Goal: Submit feedback/report problem

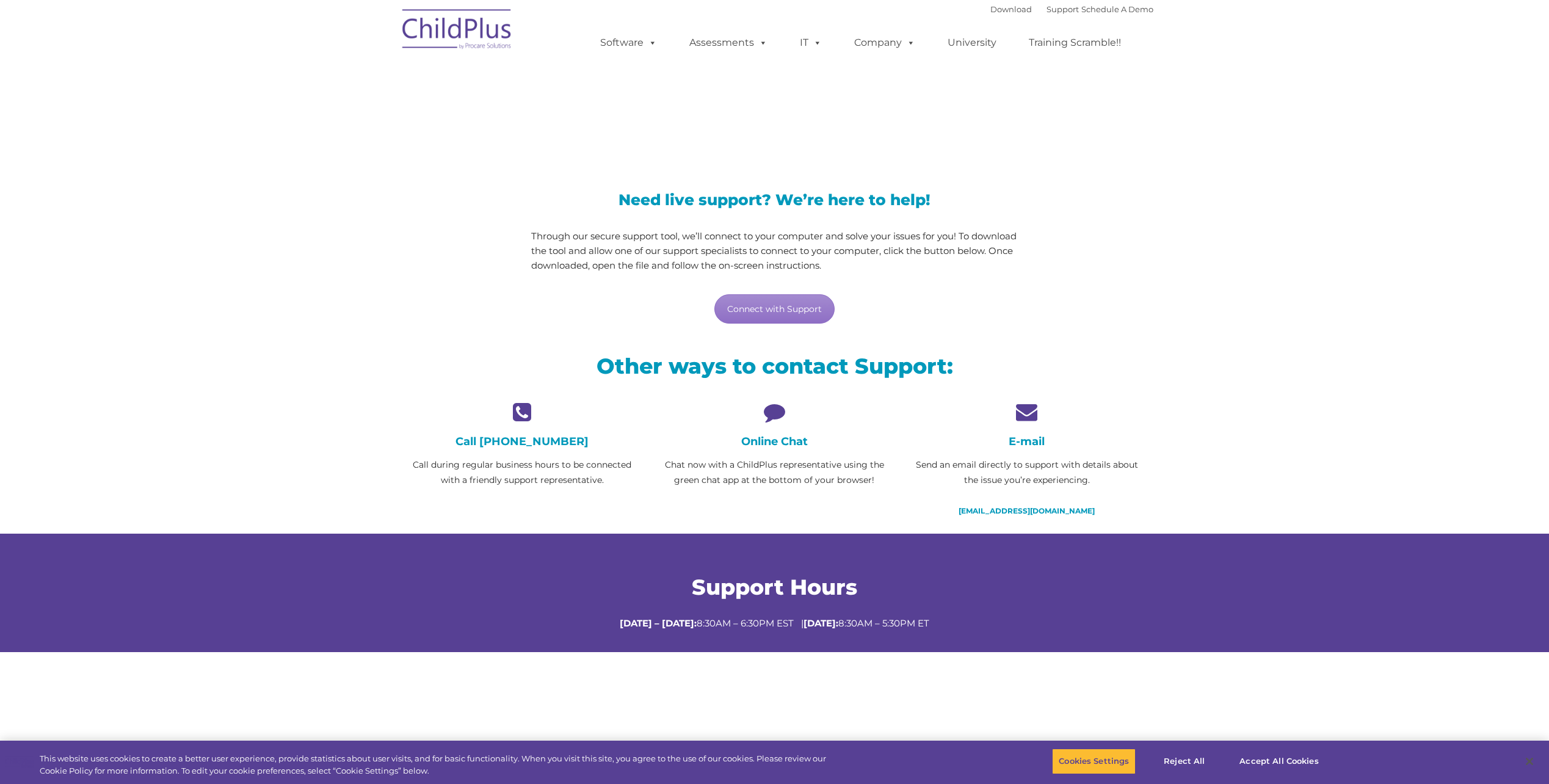
click at [774, 412] on icon at bounding box center [774, 411] width 234 height 21
click at [778, 444] on h4 "Online Chat" at bounding box center [774, 441] width 234 height 14
click at [777, 312] on link "Connect with Support" at bounding box center [774, 309] width 121 height 30
click at [1332, 138] on div "LiveSupport with SplashTop" at bounding box center [774, 100] width 1549 height 113
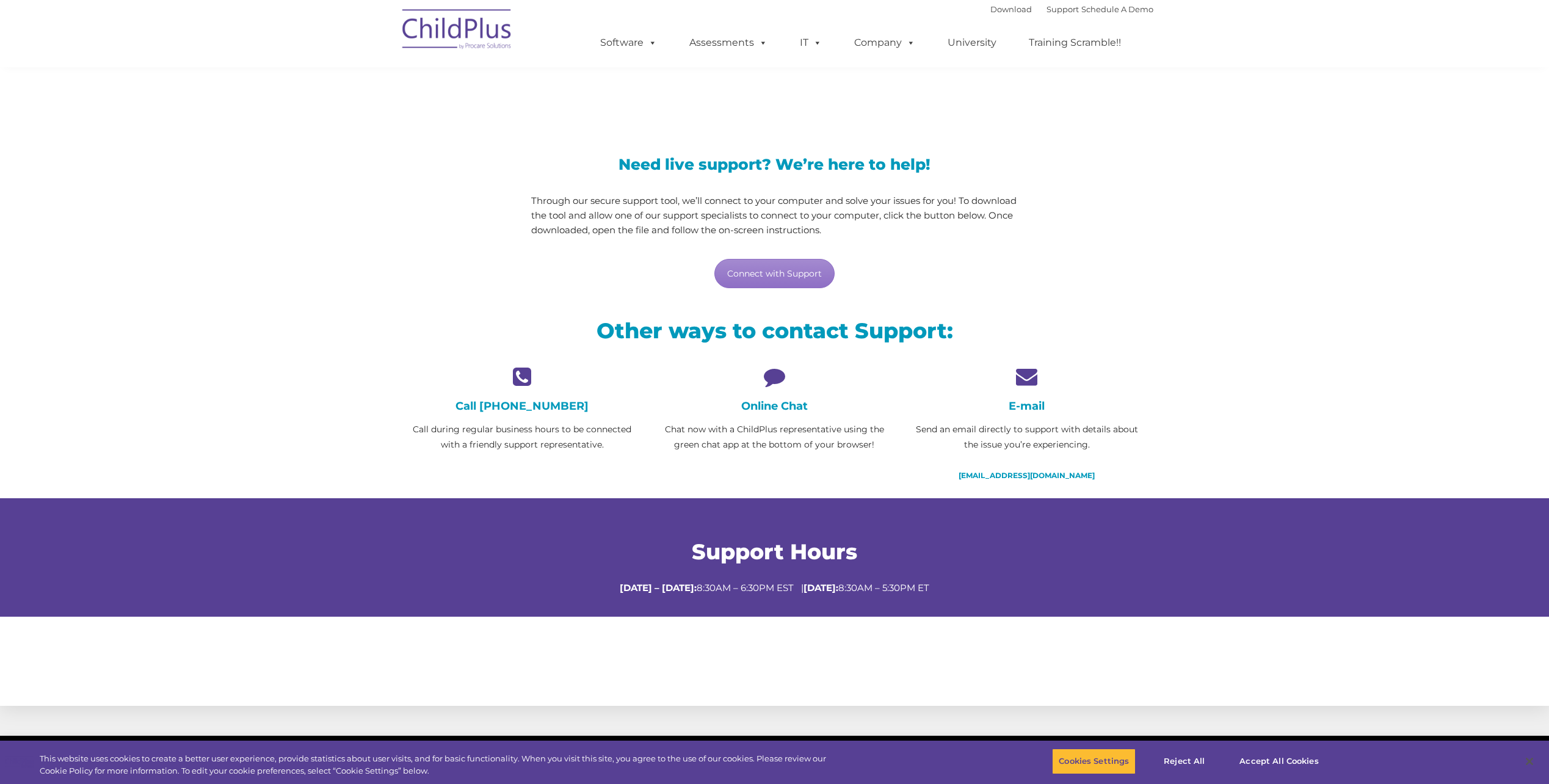
scroll to position [35, 0]
click at [785, 408] on h4 "Online Chat" at bounding box center [774, 407] width 234 height 14
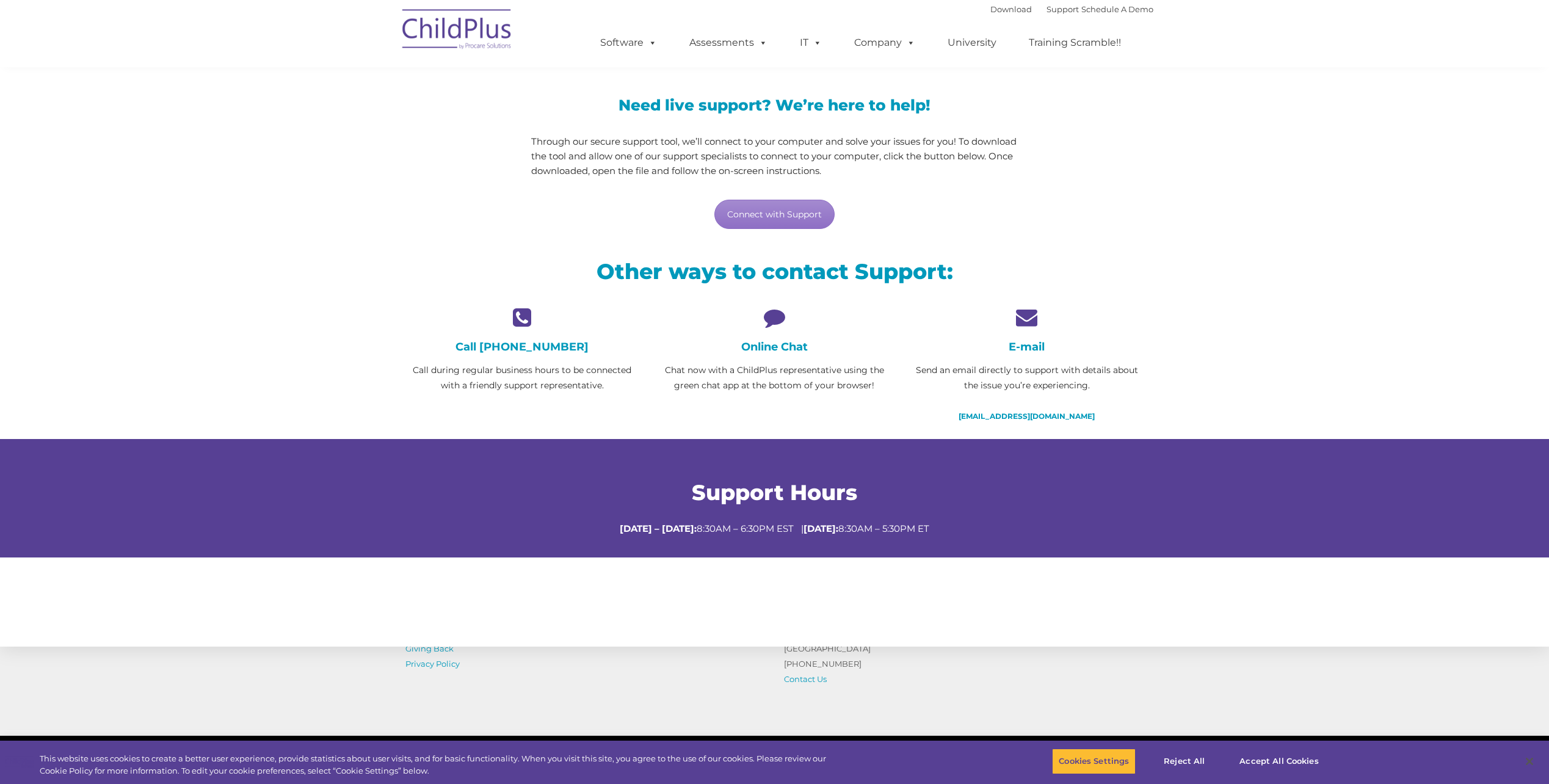
scroll to position [96, 0]
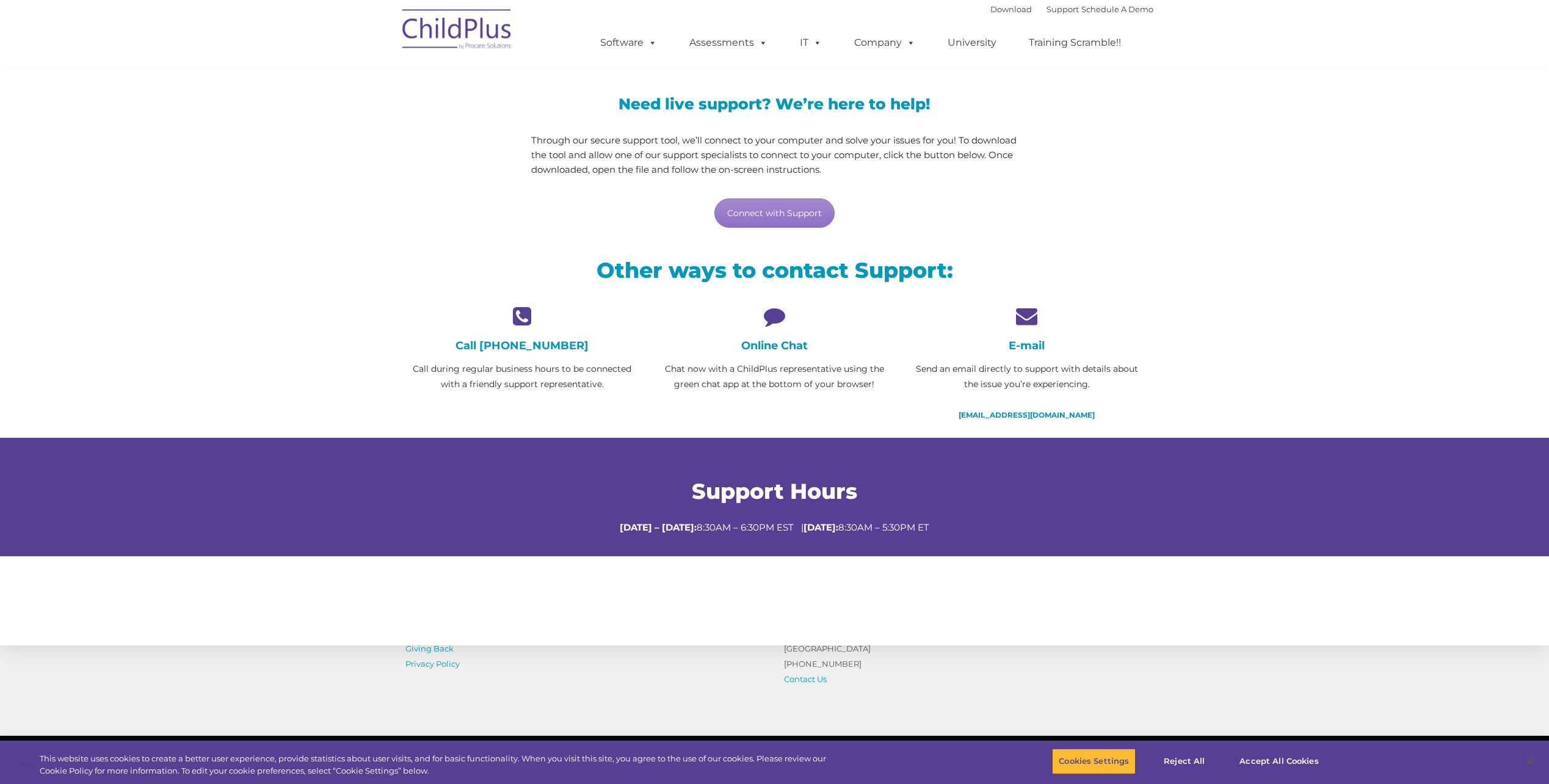
click at [774, 311] on icon at bounding box center [774, 316] width 234 height 21
click at [766, 355] on div "Online Chat Chat now with a ChildPlus representative using the green chat app a…" at bounding box center [774, 349] width 234 height 87
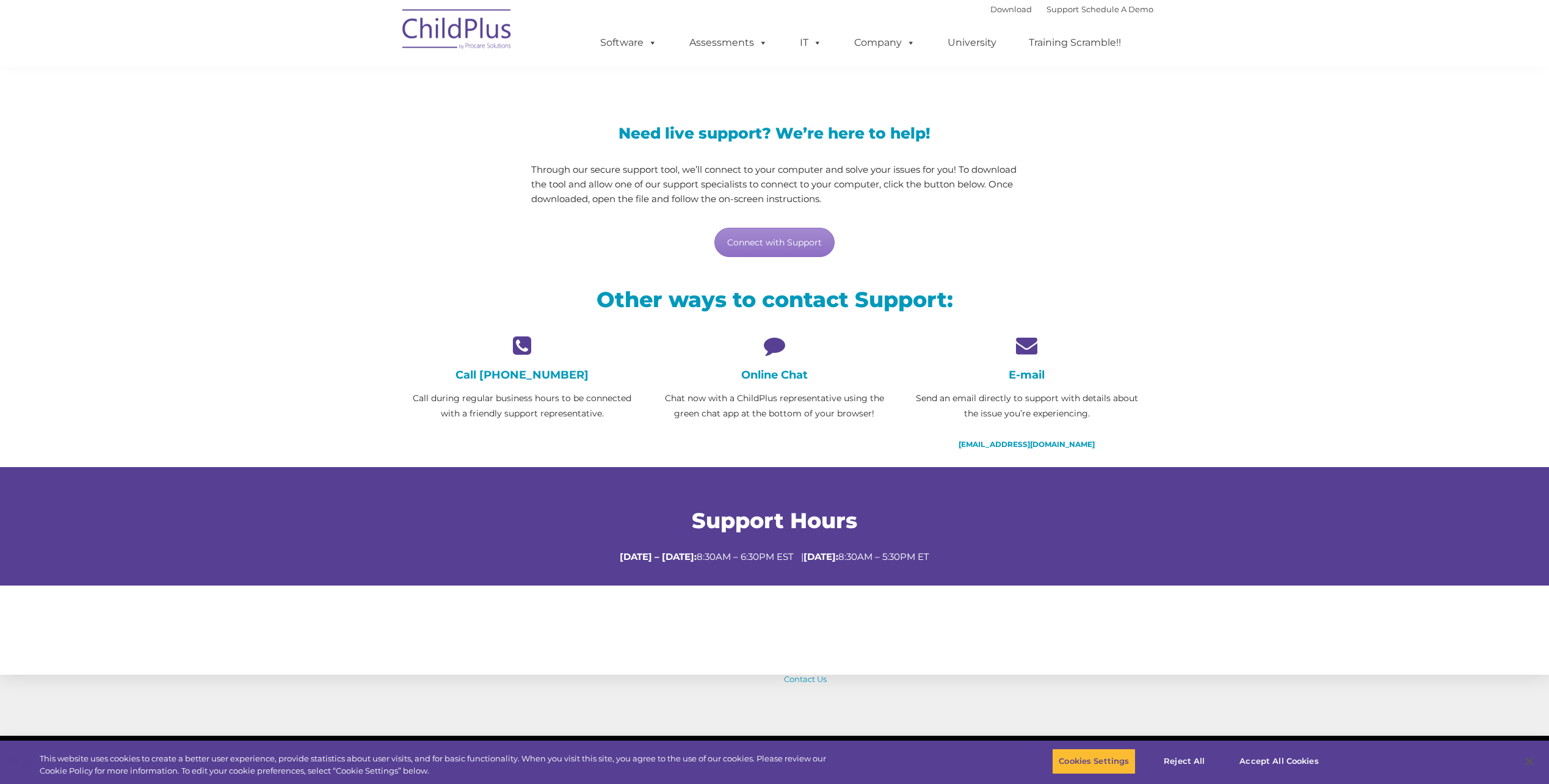
scroll to position [0, 0]
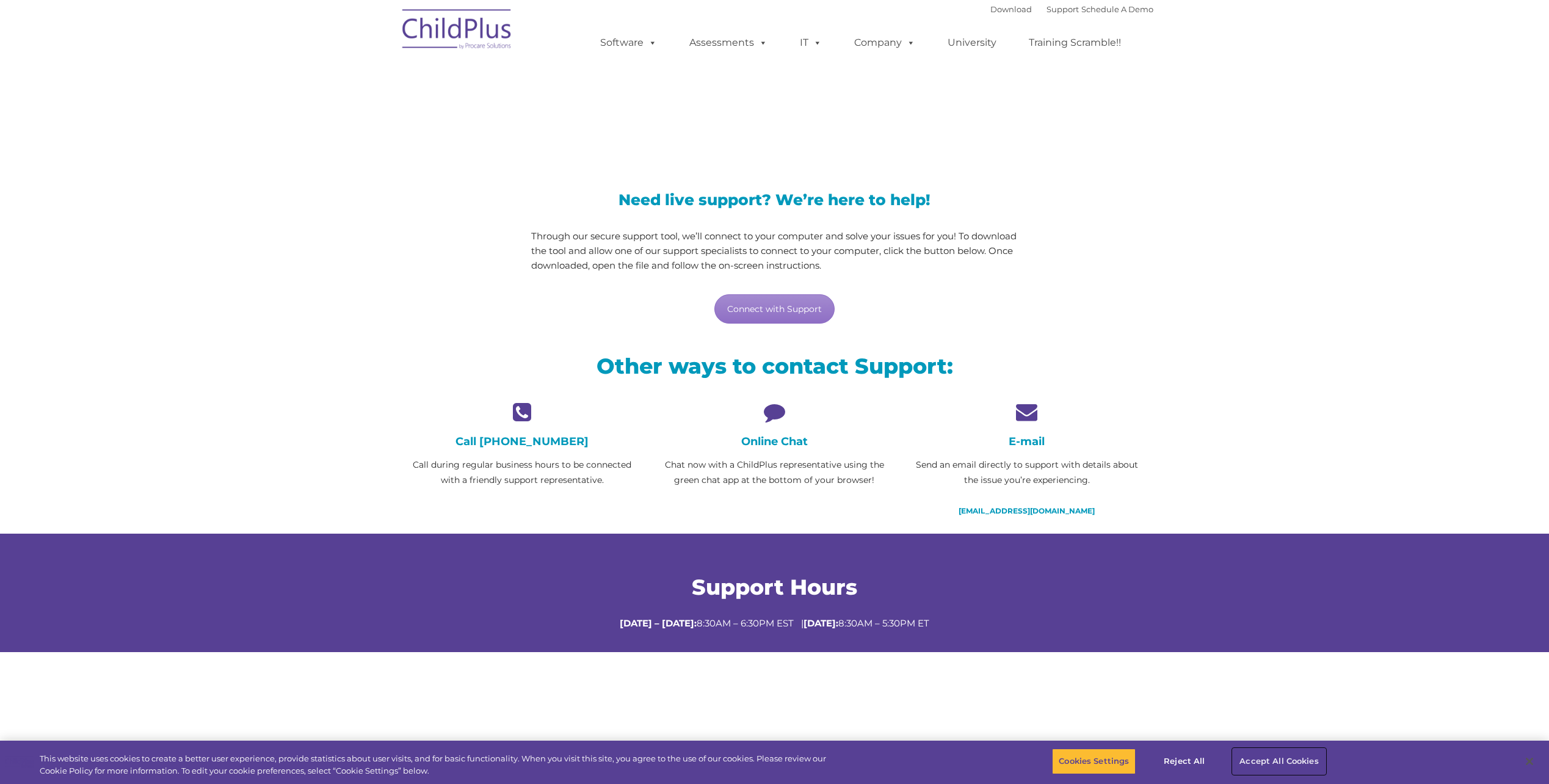
click at [1286, 754] on button "Accept All Cookies" at bounding box center [1279, 761] width 92 height 25
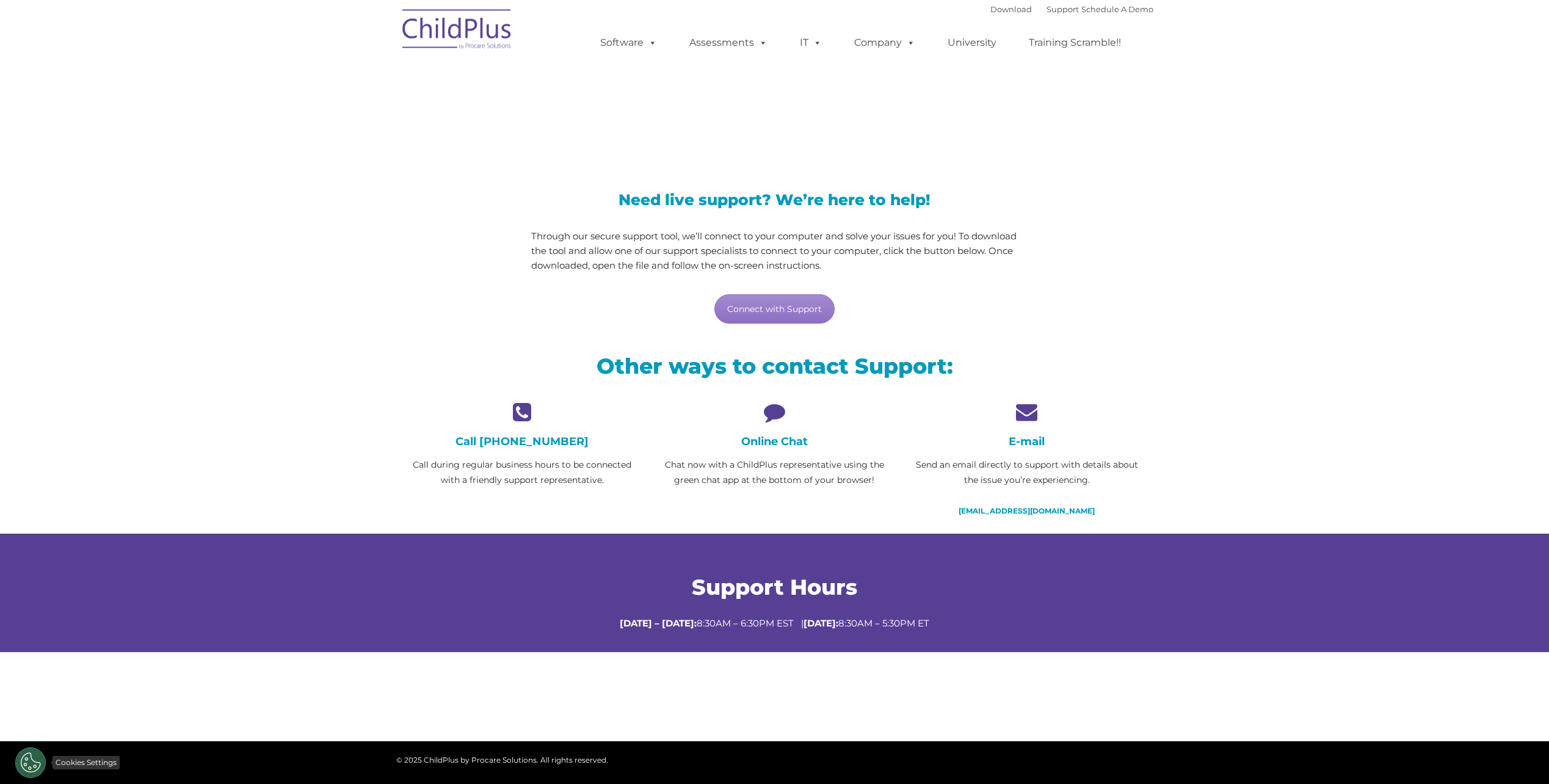
click at [26, 762] on button "Cookies Settings" at bounding box center [30, 762] width 30 height 30
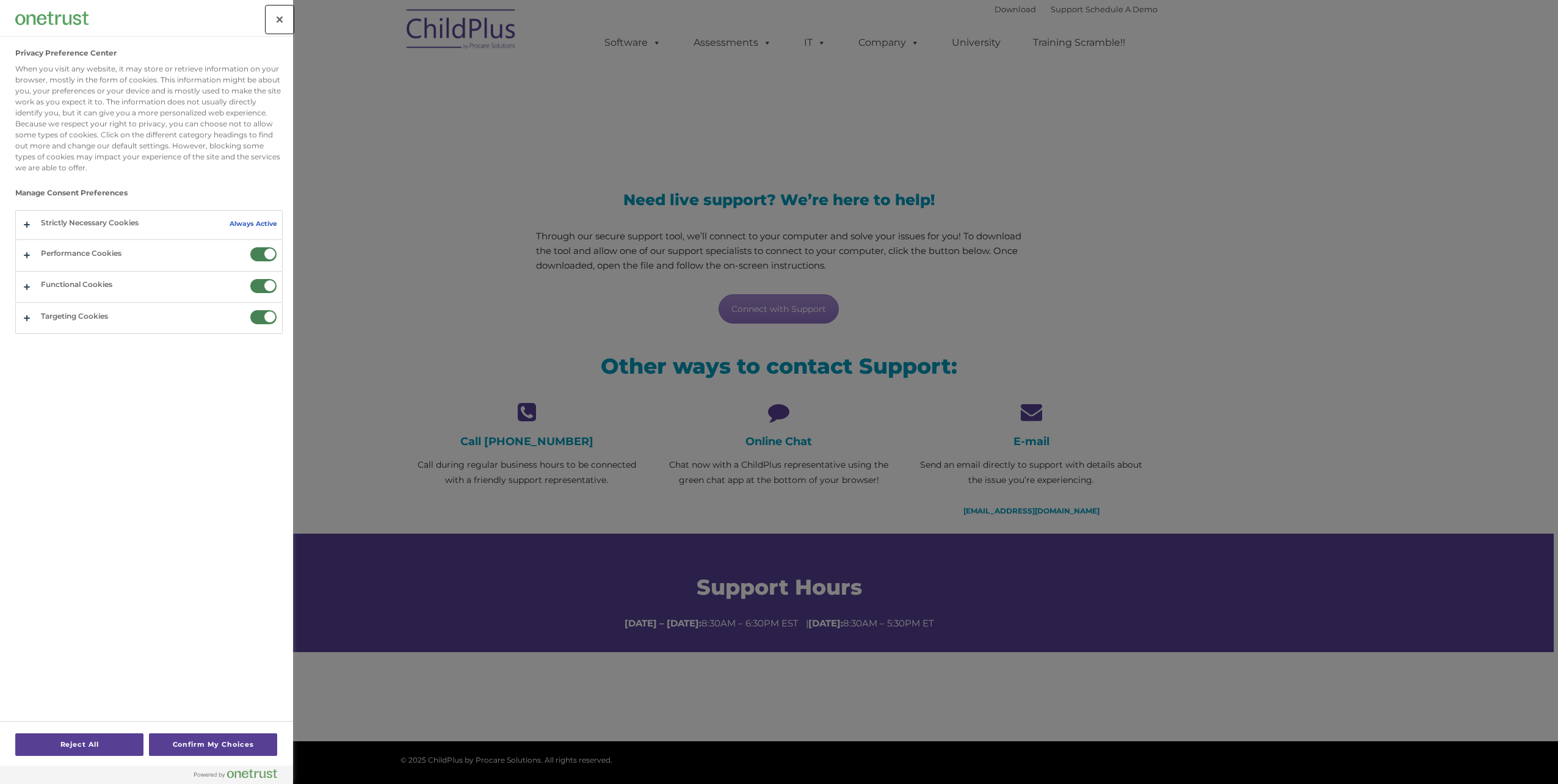
click at [280, 19] on button "Close" at bounding box center [279, 19] width 27 height 27
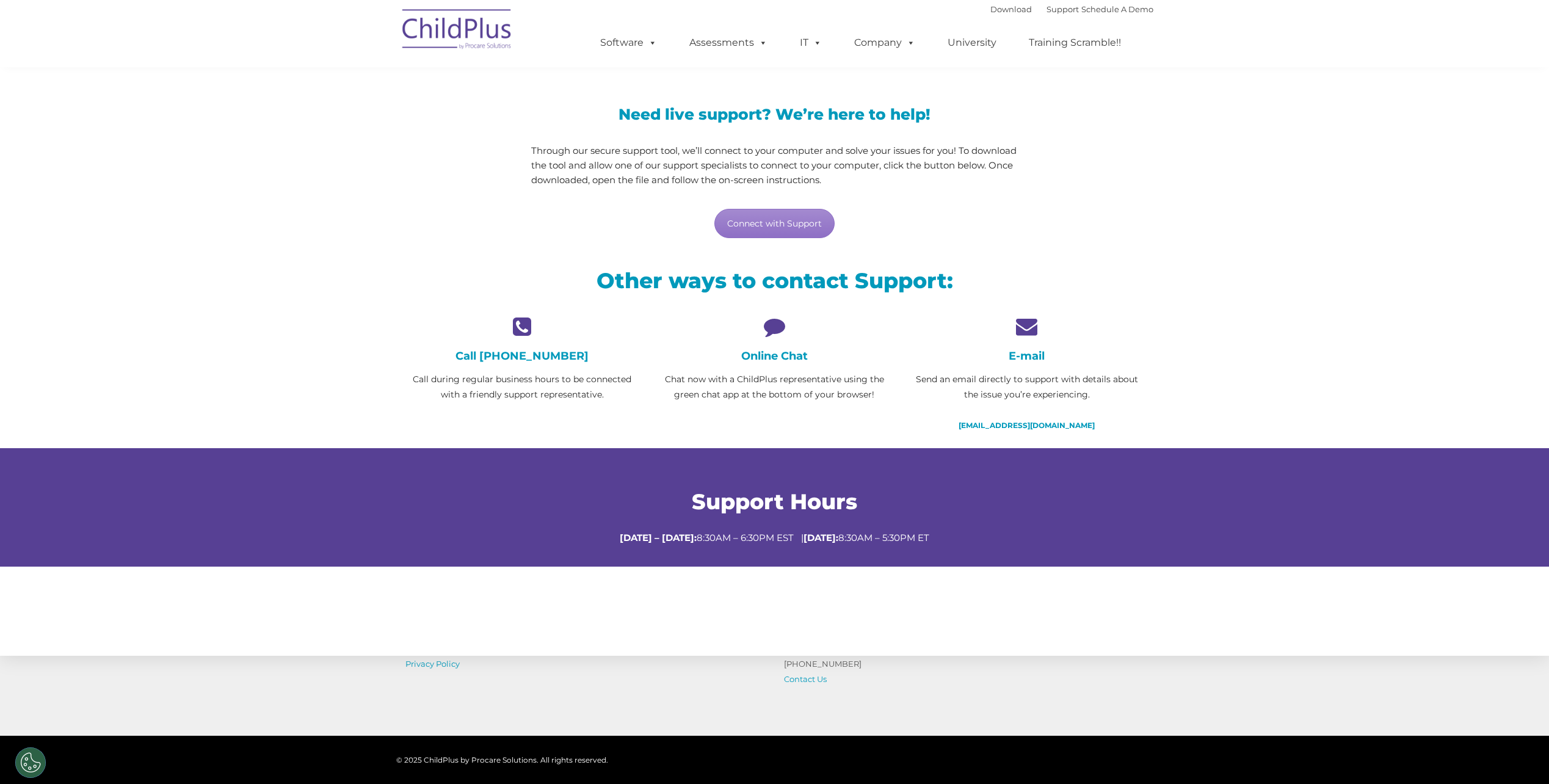
scroll to position [218, 0]
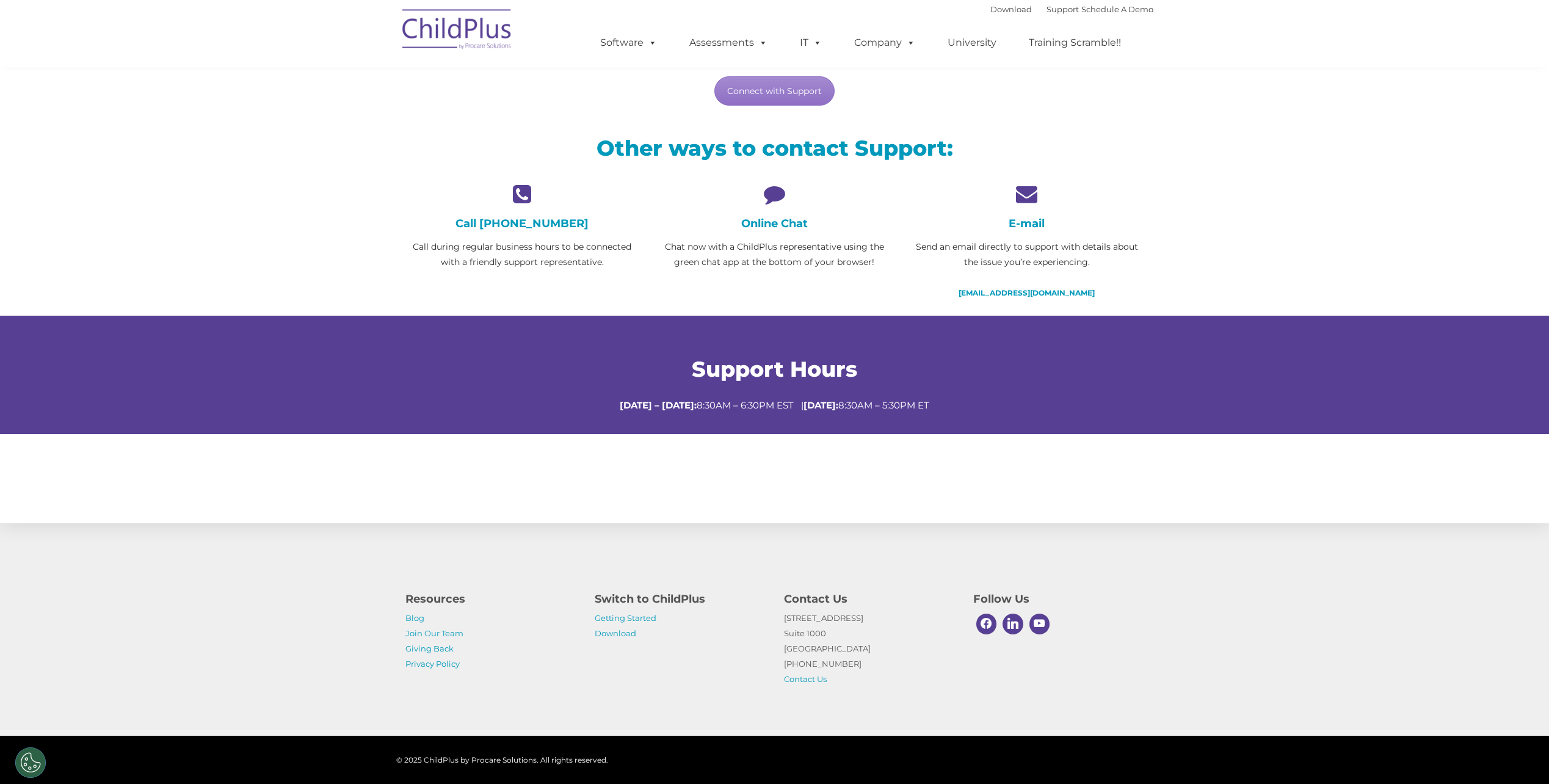
click at [773, 255] on p "Chat now with a ChildPlus representative using the green chat app at the bottom…" at bounding box center [774, 255] width 234 height 30
click at [793, 679] on link "Contact Us" at bounding box center [805, 679] width 43 height 10
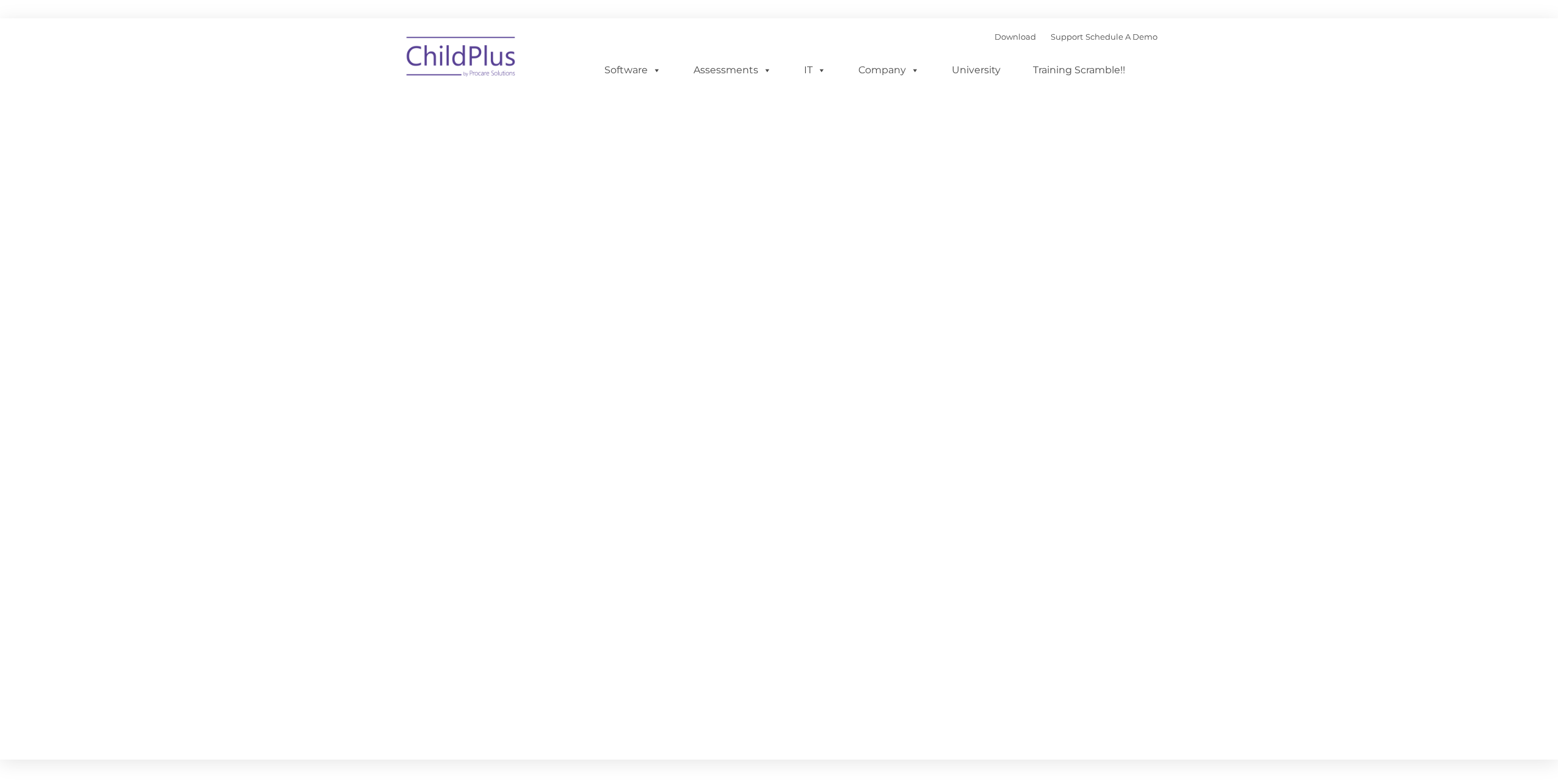
type input ""
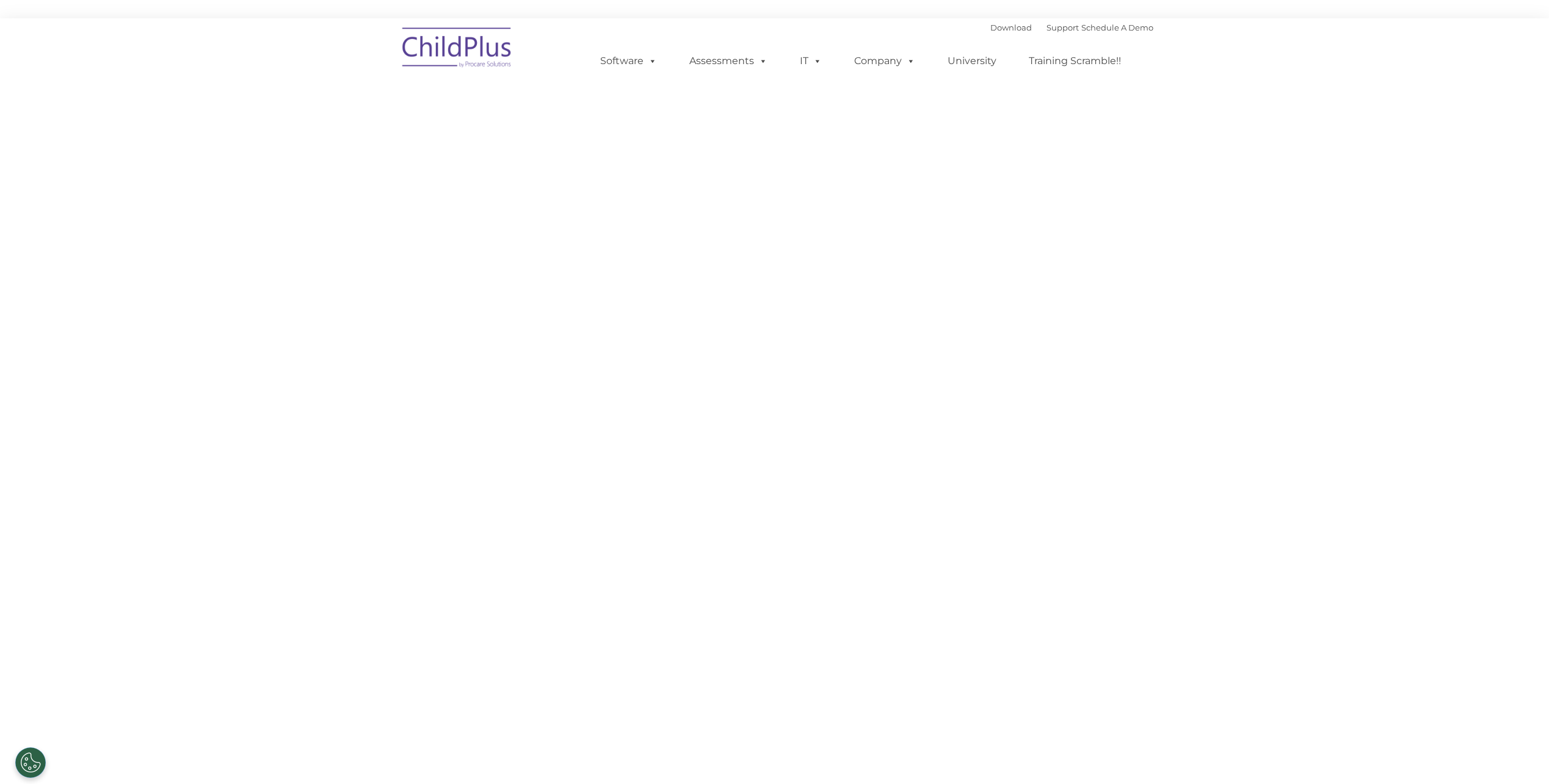
select select "MEDIUM"
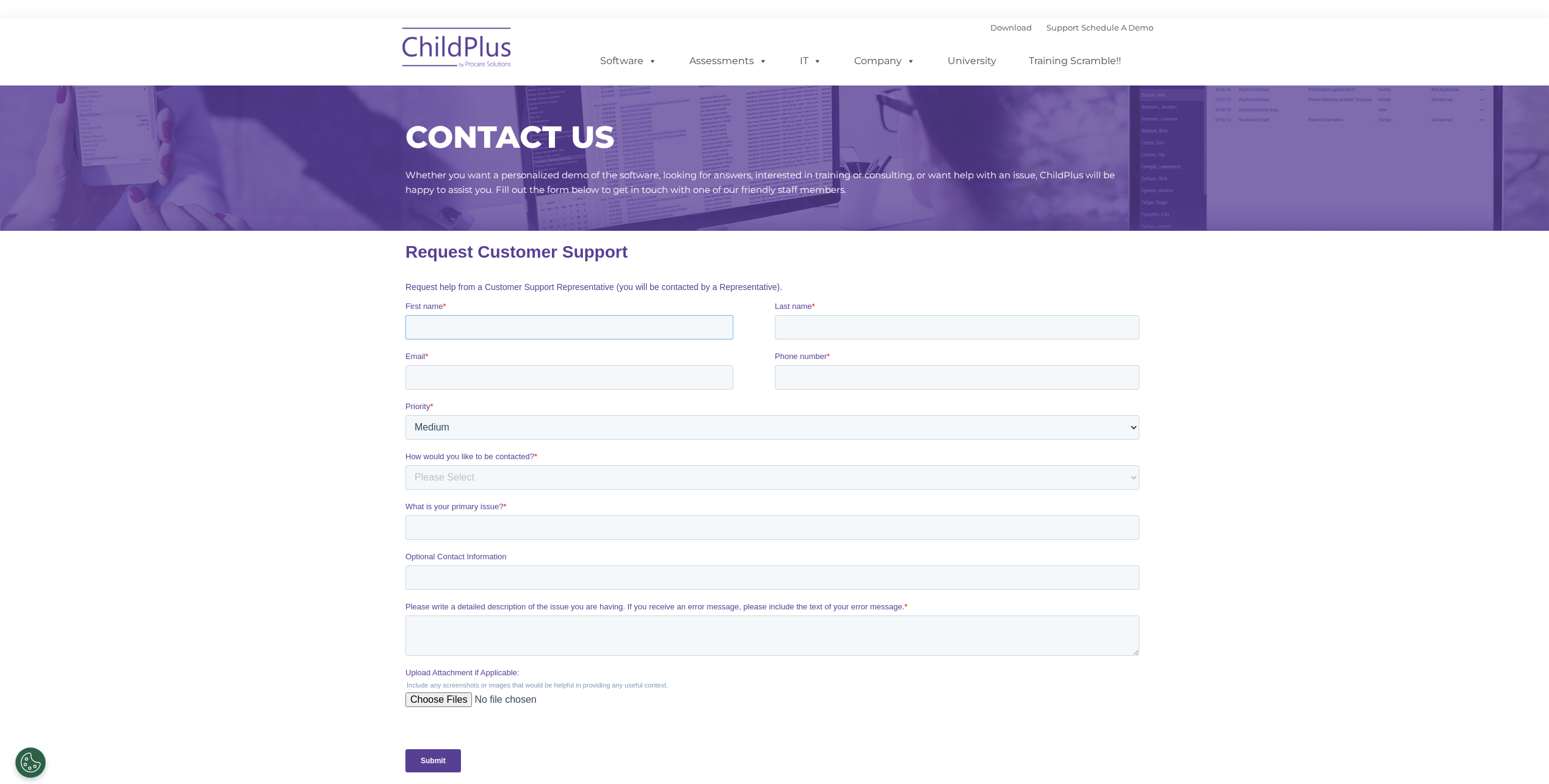
click at [480, 334] on input "First name *" at bounding box center [569, 327] width 328 height 24
click at [482, 327] on input "First name *" at bounding box center [569, 327] width 328 height 24
type input "Douglas"
type input "Herrlich"
type input "doug@commmgr.com"
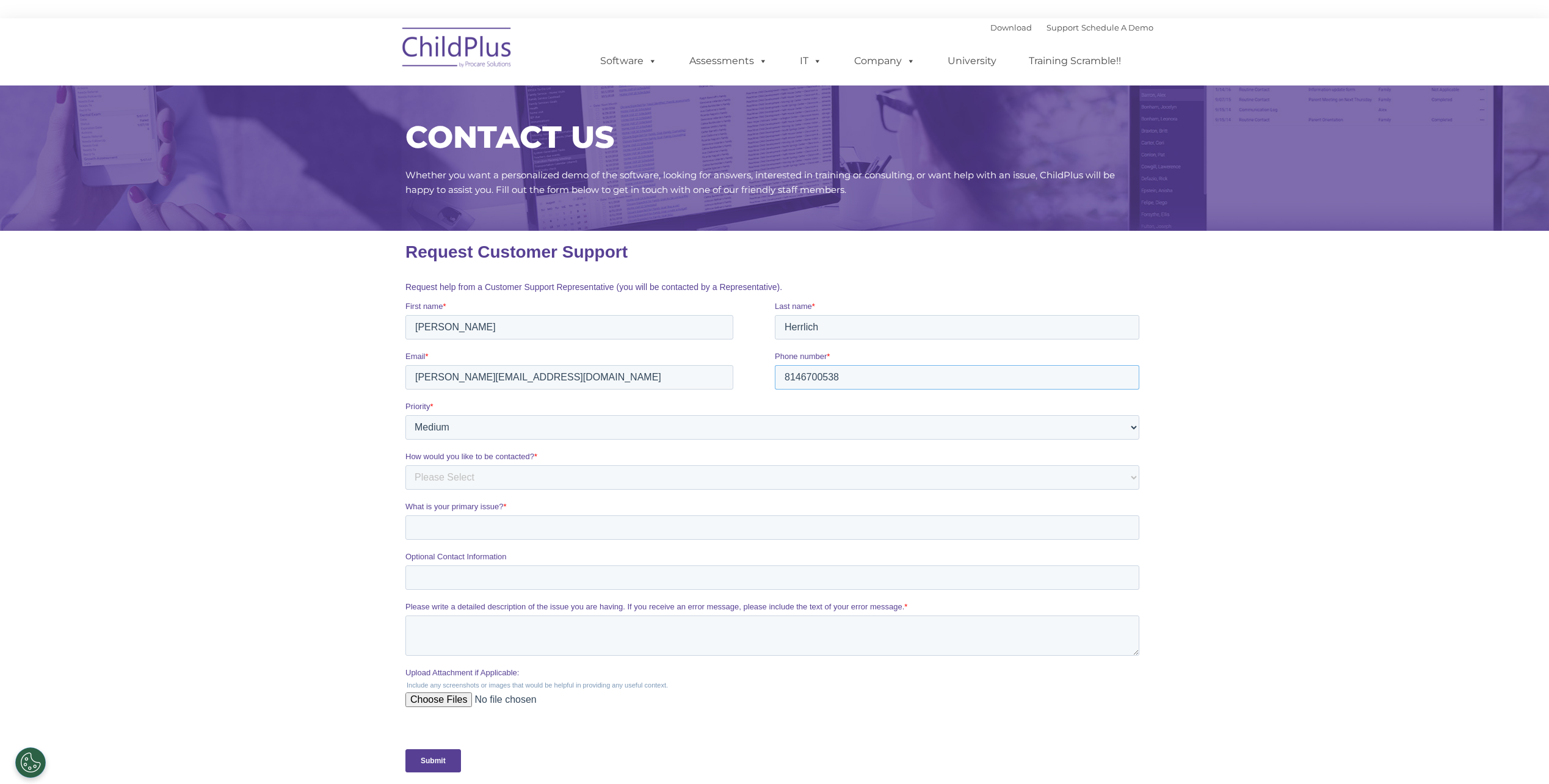
type input "8146700538"
select select "Email"
paste input "DRDP- Default to Winter Check point - when changing to Fall checkpoint - still …"
type input "DRDP- Default to Winter Check point - when changing to Fall checkpoint - still …"
paste textarea "DRDP- Default to Winter Check point - when changing to Fall checkpoint - still …"
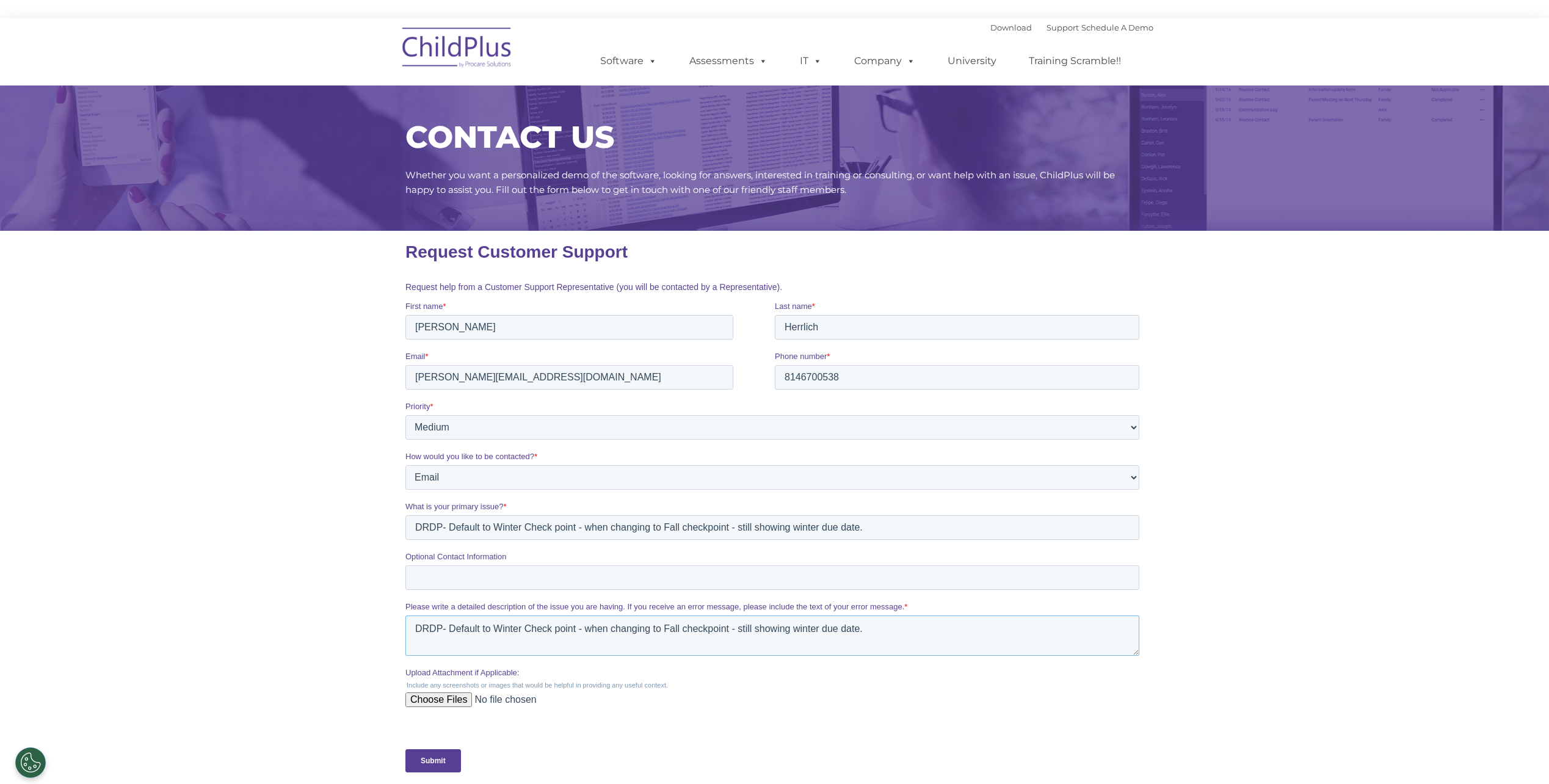
type textarea "DRDP- Default to Winter Check point - when changing to Fall checkpoint - still …"
click at [433, 760] on input "Submit" at bounding box center [433, 760] width 56 height 23
